Goal: Transaction & Acquisition: Obtain resource

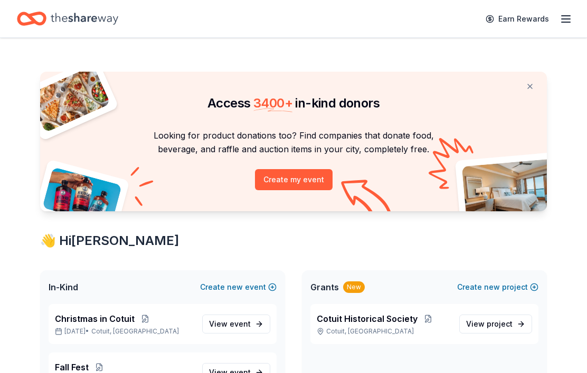
click at [392, 320] on span "Cotuit Historical Society" at bounding box center [366, 319] width 101 height 13
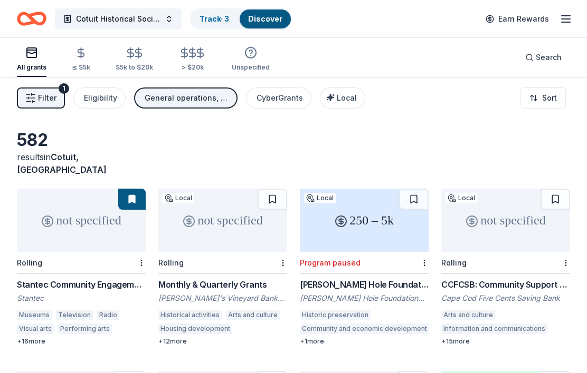
click at [224, 67] on div "All grants ≤ $5k $5k to $20k > $20k Unspecified" at bounding box center [143, 59] width 253 height 35
click at [223, 64] on div "All grants ≤ $5k $5k to $20k > $20k Unspecified" at bounding box center [143, 59] width 253 height 35
click at [213, 57] on div "All grants ≤ $5k $5k to $20k > $20k Unspecified" at bounding box center [143, 59] width 253 height 35
click at [214, 64] on div "All grants ≤ $5k $5k to $20k > $20k Unspecified" at bounding box center [143, 59] width 253 height 35
click at [220, 69] on div "All grants ≤ $5k $5k to $20k > $20k Unspecified" at bounding box center [143, 59] width 253 height 35
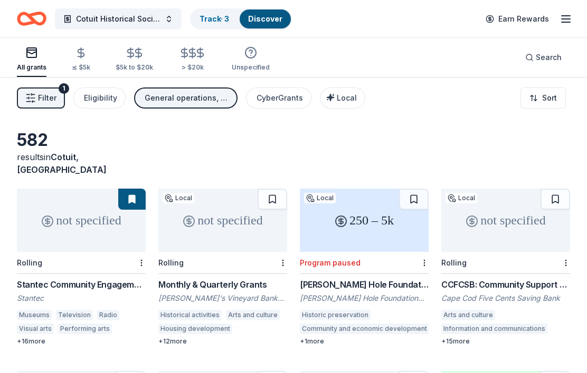
click at [222, 68] on div "All grants ≤ $5k $5k to $20k > $20k Unspecified" at bounding box center [143, 59] width 253 height 35
click at [219, 21] on link "Track · 3" at bounding box center [214, 18] width 30 height 9
click at [212, 20] on link "Track · 3" at bounding box center [214, 18] width 30 height 9
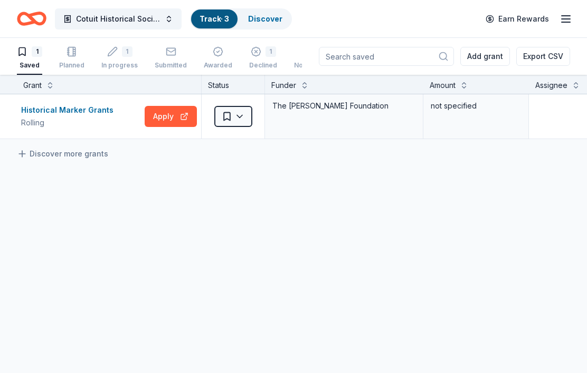
click at [122, 55] on div "1" at bounding box center [127, 51] width 11 height 11
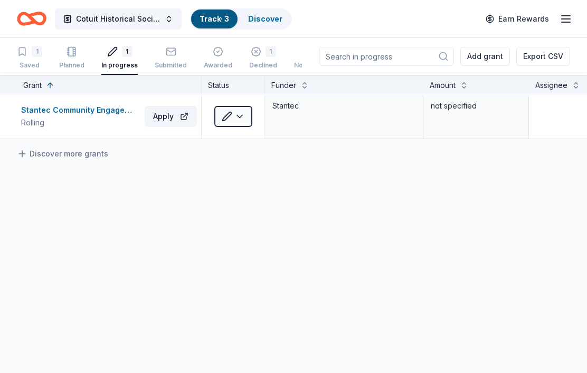
click at [82, 116] on div "Stantec Community Engagement Grant" at bounding box center [80, 110] width 119 height 13
click at [33, 17] on icon "Home" at bounding box center [32, 18] width 30 height 25
click at [41, 17] on icon "Home" at bounding box center [32, 18] width 30 height 25
click at [139, 18] on span "Cotuit Historical Society" at bounding box center [118, 19] width 84 height 13
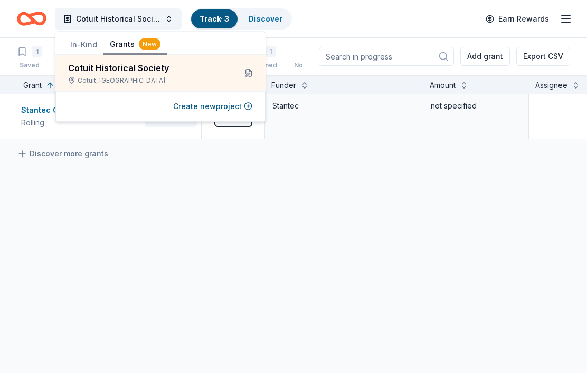
click at [133, 22] on span "Cotuit Historical Society" at bounding box center [118, 19] width 84 height 13
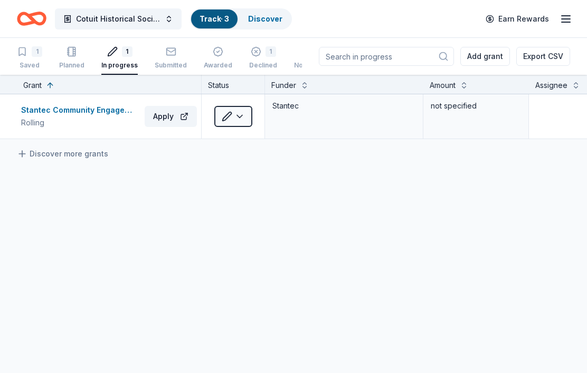
click at [37, 19] on icon "Home" at bounding box center [32, 18] width 30 height 25
click at [37, 20] on icon "Home" at bounding box center [32, 18] width 30 height 25
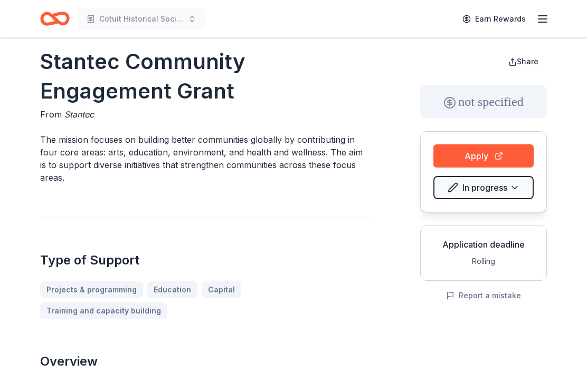
scroll to position [36, 0]
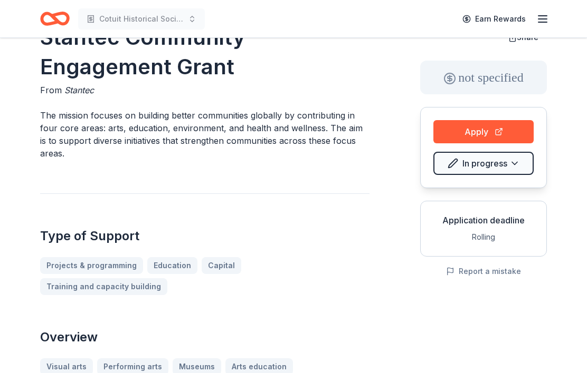
click at [492, 130] on button "Apply" at bounding box center [483, 131] width 100 height 23
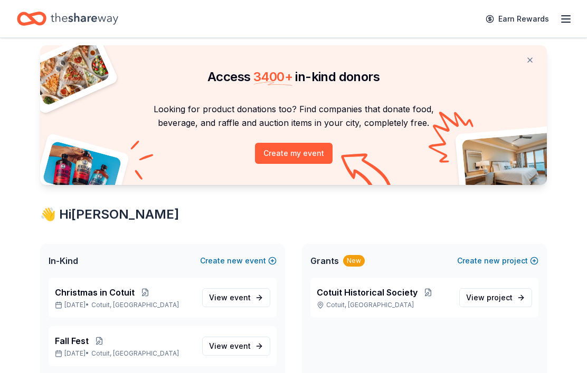
scroll to position [27, 0]
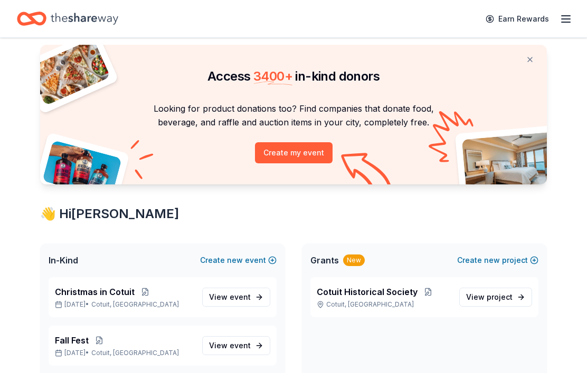
click at [569, 18] on icon "button" at bounding box center [565, 19] width 13 height 13
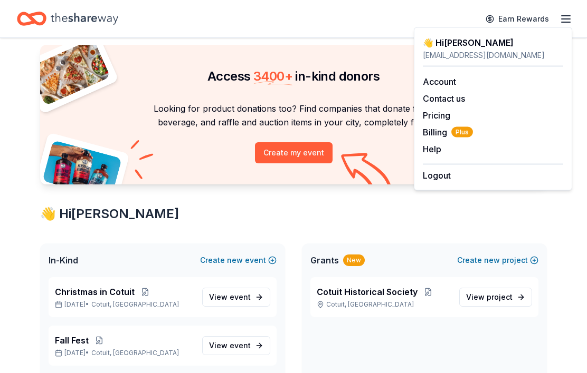
click at [449, 178] on button "Logout" at bounding box center [437, 175] width 28 height 13
